Goal: Task Accomplishment & Management: Manage account settings

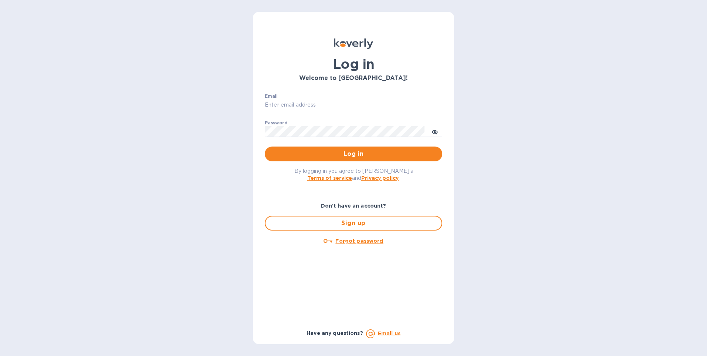
click at [299, 102] on input "Email" at bounding box center [353, 104] width 177 height 11
type input "sales@blueridgesuspenders.com"
click at [265, 146] on button "Log in" at bounding box center [353, 153] width 177 height 15
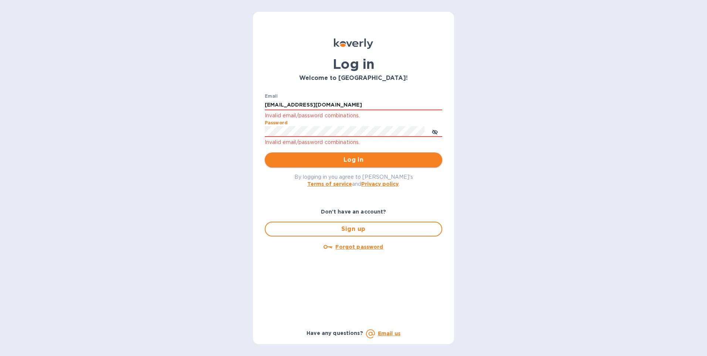
click at [375, 161] on span "Log in" at bounding box center [354, 159] width 166 height 9
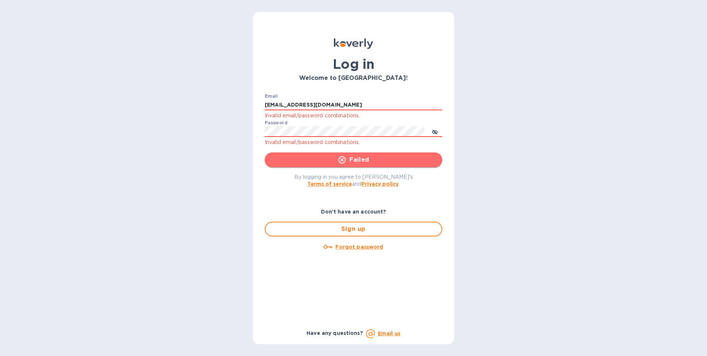
click at [383, 163] on span "Failed" at bounding box center [354, 159] width 166 height 9
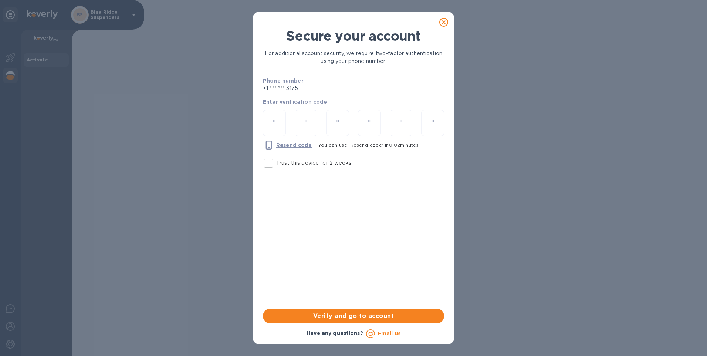
click at [274, 119] on input "number" at bounding box center [274, 123] width 10 height 14
type input "5"
type input "1"
type input "3"
type input "5"
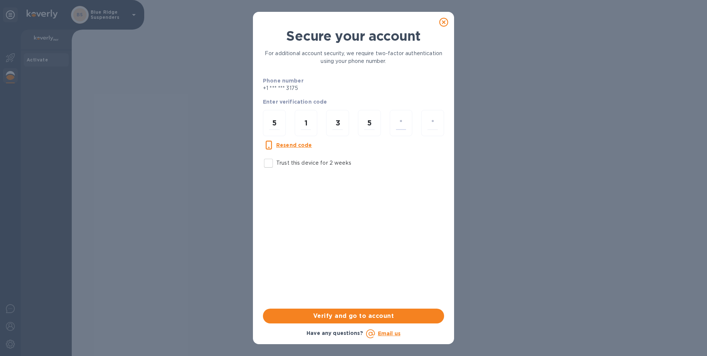
type input "2"
type input "9"
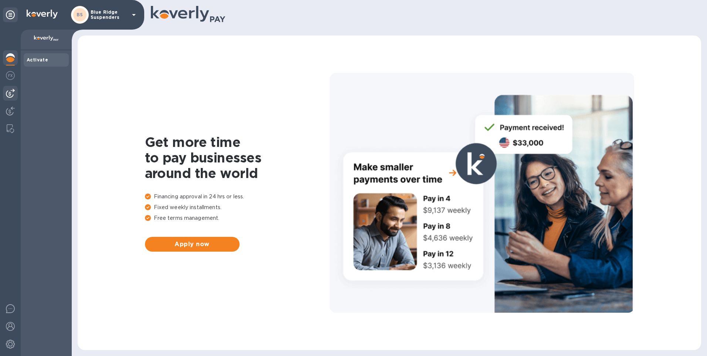
click at [9, 91] on img at bounding box center [10, 93] width 9 height 9
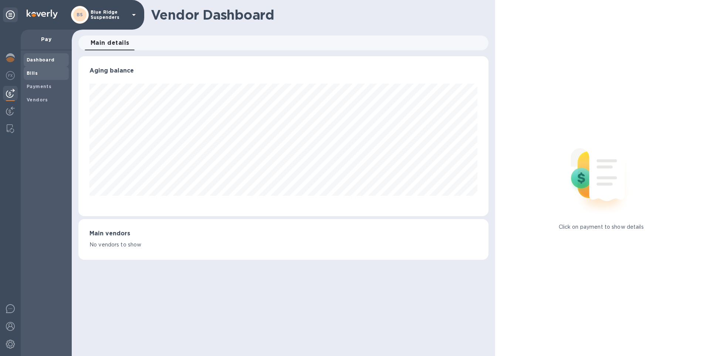
scroll to position [160, 410]
click at [35, 71] on b "Bills" at bounding box center [32, 73] width 11 height 6
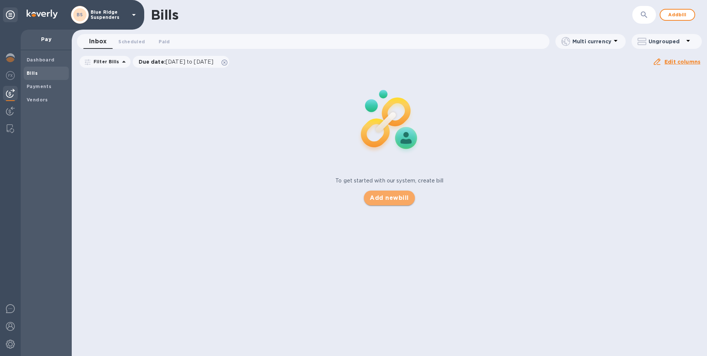
click at [386, 200] on span "Add new bill" at bounding box center [389, 197] width 39 height 9
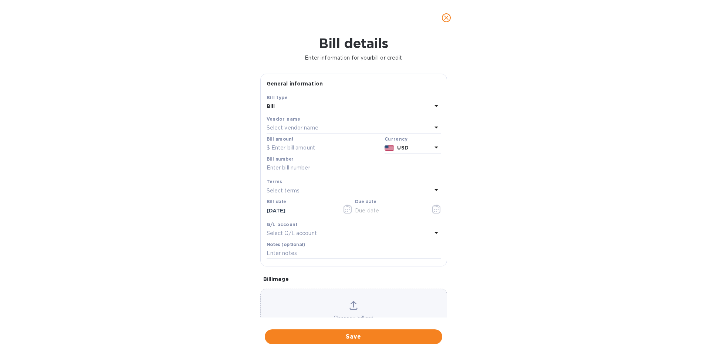
click at [435, 128] on icon at bounding box center [436, 127] width 9 height 9
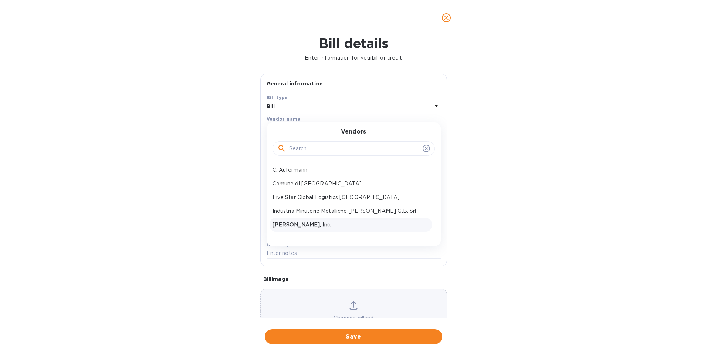
click at [308, 223] on p "[PERSON_NAME], Inc." at bounding box center [350, 225] width 156 height 8
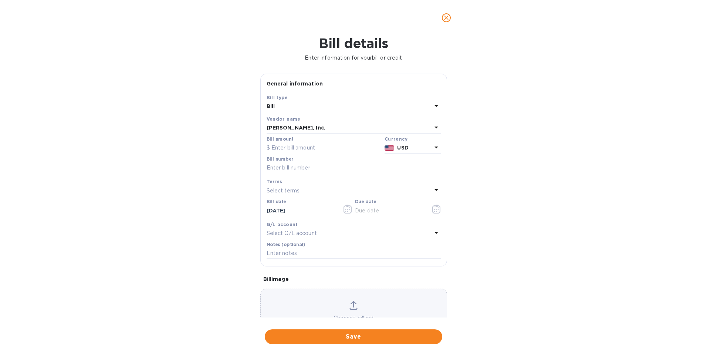
click at [317, 169] on input "text" at bounding box center [354, 167] width 174 height 11
type input "w"
type input "WI00000043/B"
click at [318, 151] on input "text" at bounding box center [324, 147] width 115 height 11
type input "500"
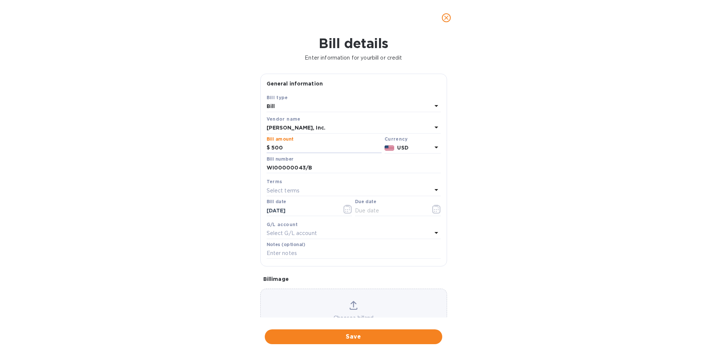
click at [336, 187] on div "Select terms" at bounding box center [349, 190] width 165 height 10
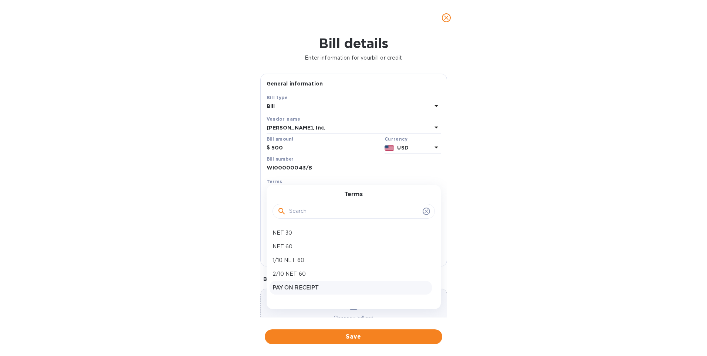
click at [304, 288] on p "PAY ON RECEIPT" at bounding box center [350, 288] width 156 height 8
type input "[DATE]"
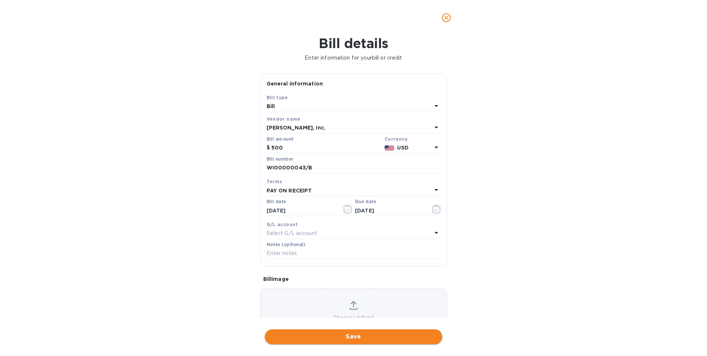
click at [360, 333] on span "Save" at bounding box center [354, 336] width 166 height 9
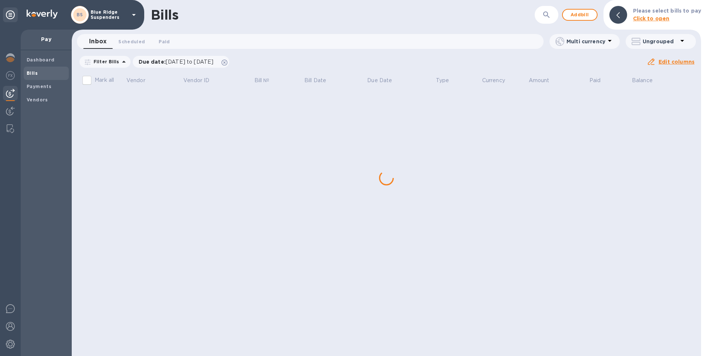
click at [131, 105] on div "Bills ​ Add bill Please select bills to pay Click to open Inbox 0 Scheduled 0 P…" at bounding box center [386, 178] width 629 height 356
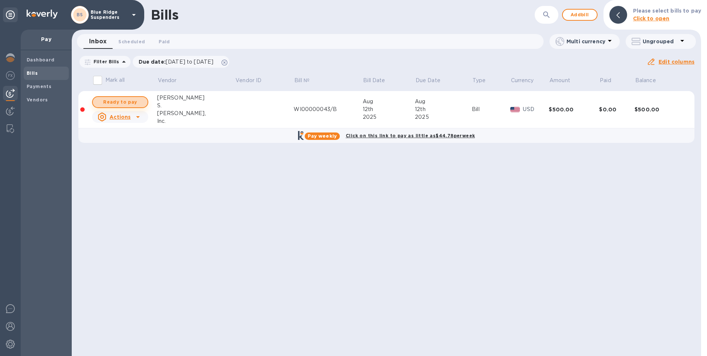
click at [130, 100] on span "Ready to pay" at bounding box center [120, 102] width 43 height 9
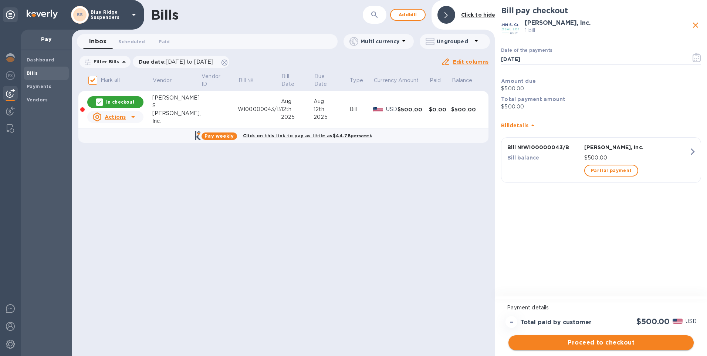
click at [607, 340] on span "Proceed to checkout" at bounding box center [600, 342] width 173 height 9
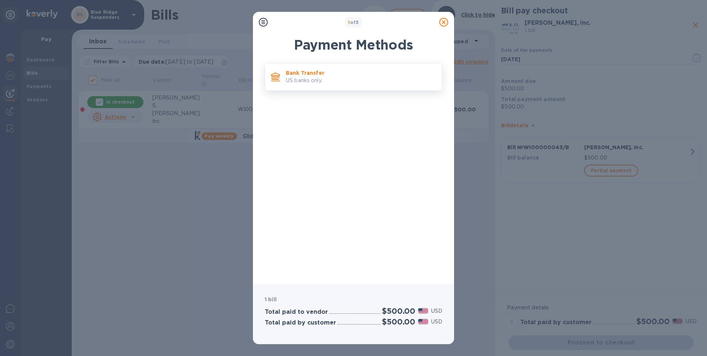
click at [319, 84] on p "US banks only." at bounding box center [361, 81] width 150 height 8
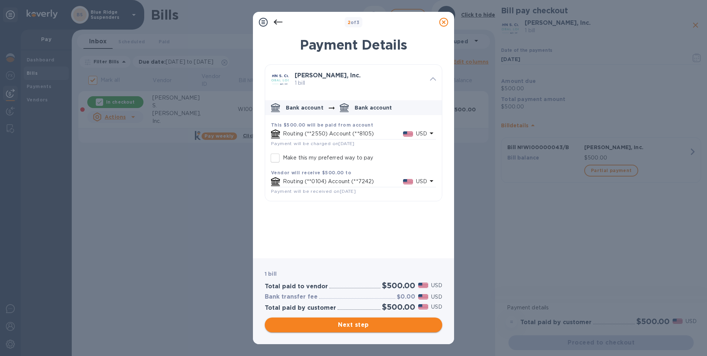
click at [354, 324] on span "Next step" at bounding box center [354, 324] width 166 height 9
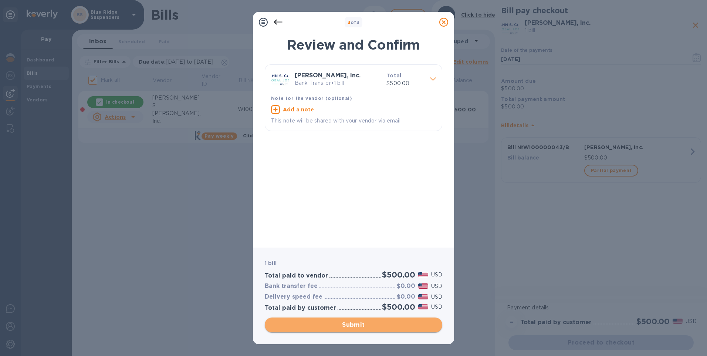
click at [355, 328] on span "Submit" at bounding box center [354, 324] width 166 height 9
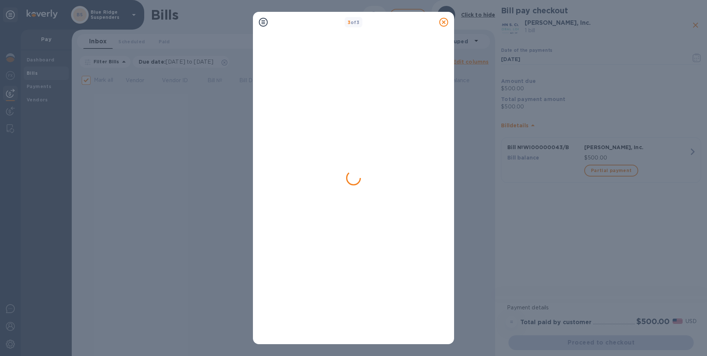
checkbox input "false"
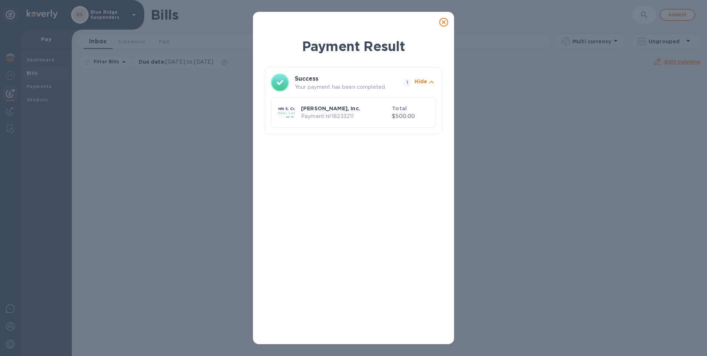
click at [444, 23] on icon at bounding box center [443, 22] width 9 height 9
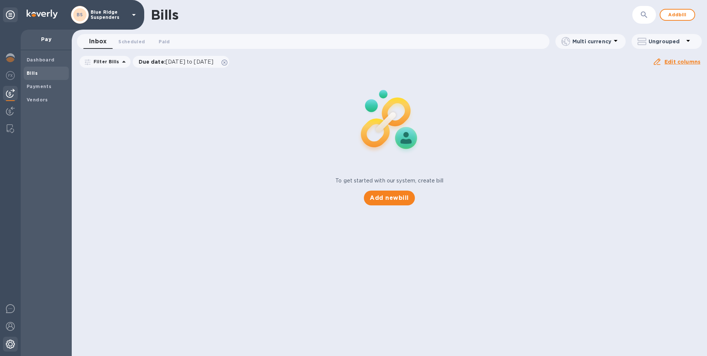
click at [10, 346] on img at bounding box center [10, 343] width 9 height 9
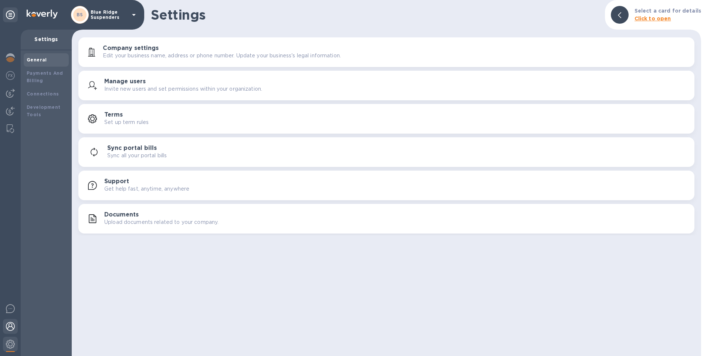
click at [9, 327] on img at bounding box center [10, 326] width 9 height 9
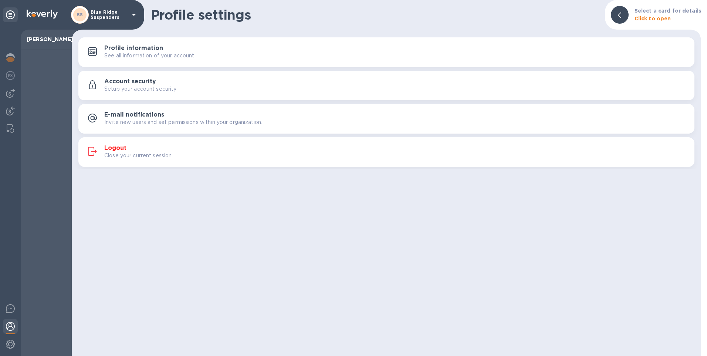
click at [119, 152] on p "Close your current session." at bounding box center [138, 156] width 69 height 8
